Goal: Information Seeking & Learning: Compare options

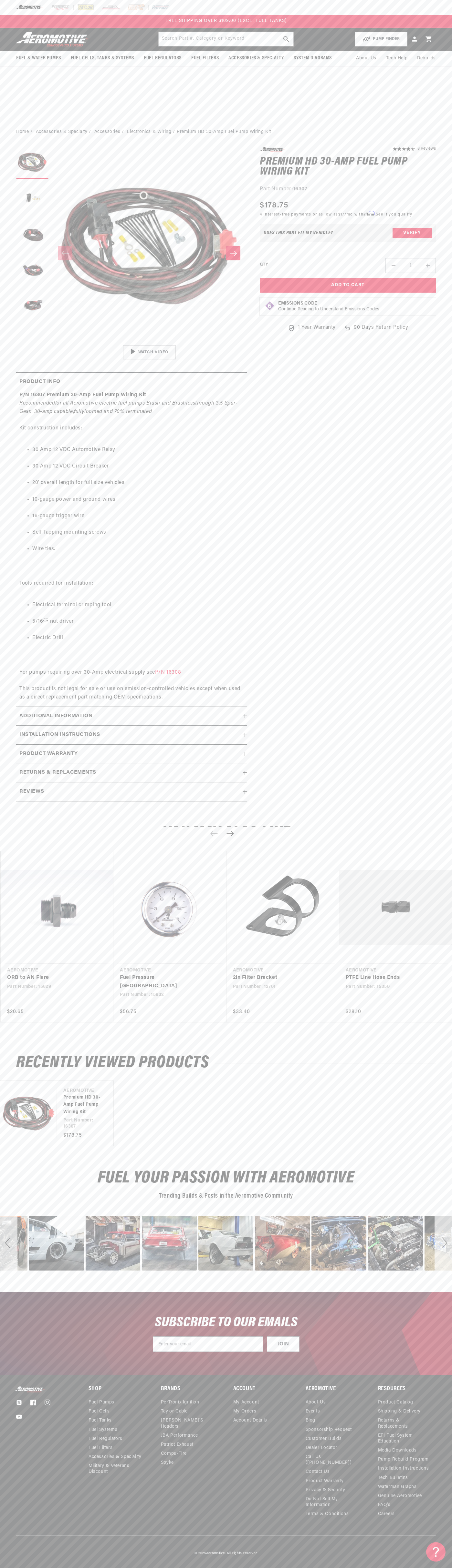
click at [189, 9] on div at bounding box center [226, 7] width 452 height 15
click at [436, 515] on section "4.5 star rating 8 Reviews Premium HD 30-Amp Fuel Pump Wiring Kit Premium HD 30-…" at bounding box center [226, 476] width 452 height 671
click at [380, 1563] on html "Skip to content Your cart Your cart is empty Loading... You may also like Subto…" at bounding box center [226, 784] width 452 height 1568
click at [7, 982] on link "ORB to AN Flare" at bounding box center [54, 978] width 93 height 9
